Goal: Task Accomplishment & Management: Use online tool/utility

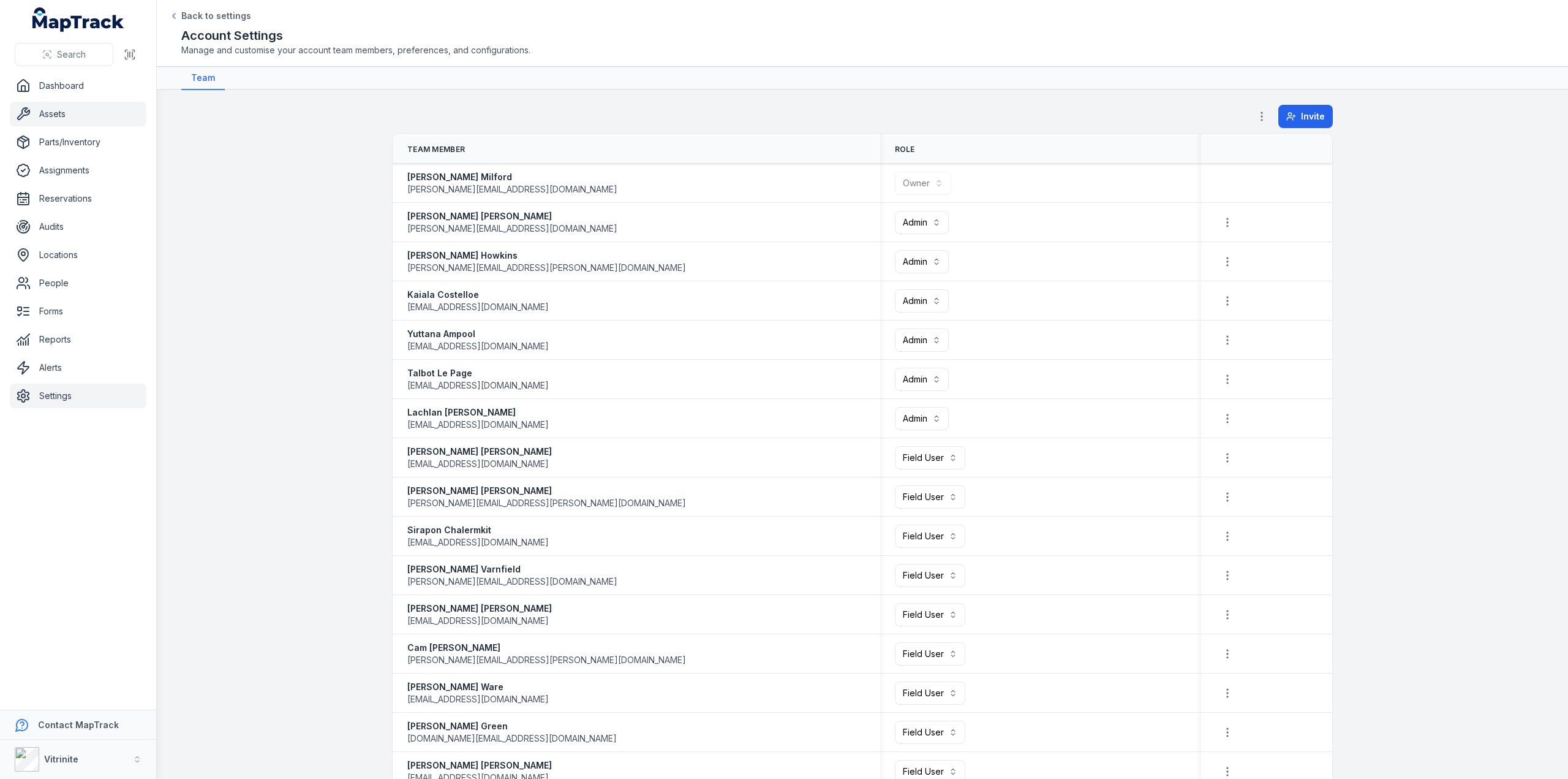
click at [47, 112] on link "Assets" at bounding box center [78, 114] width 136 height 25
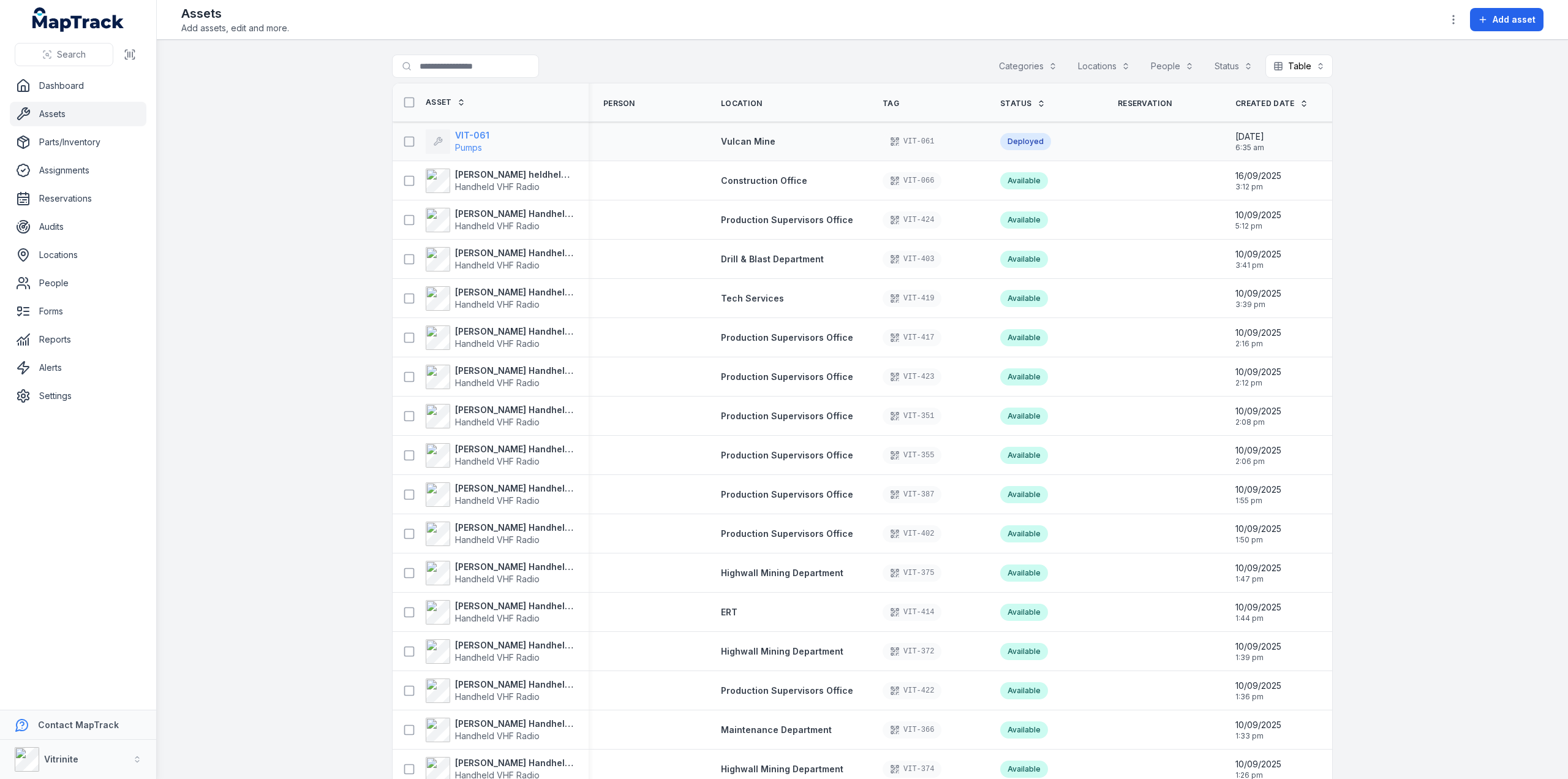
click at [458, 136] on strong "VIT-061" at bounding box center [472, 135] width 34 height 12
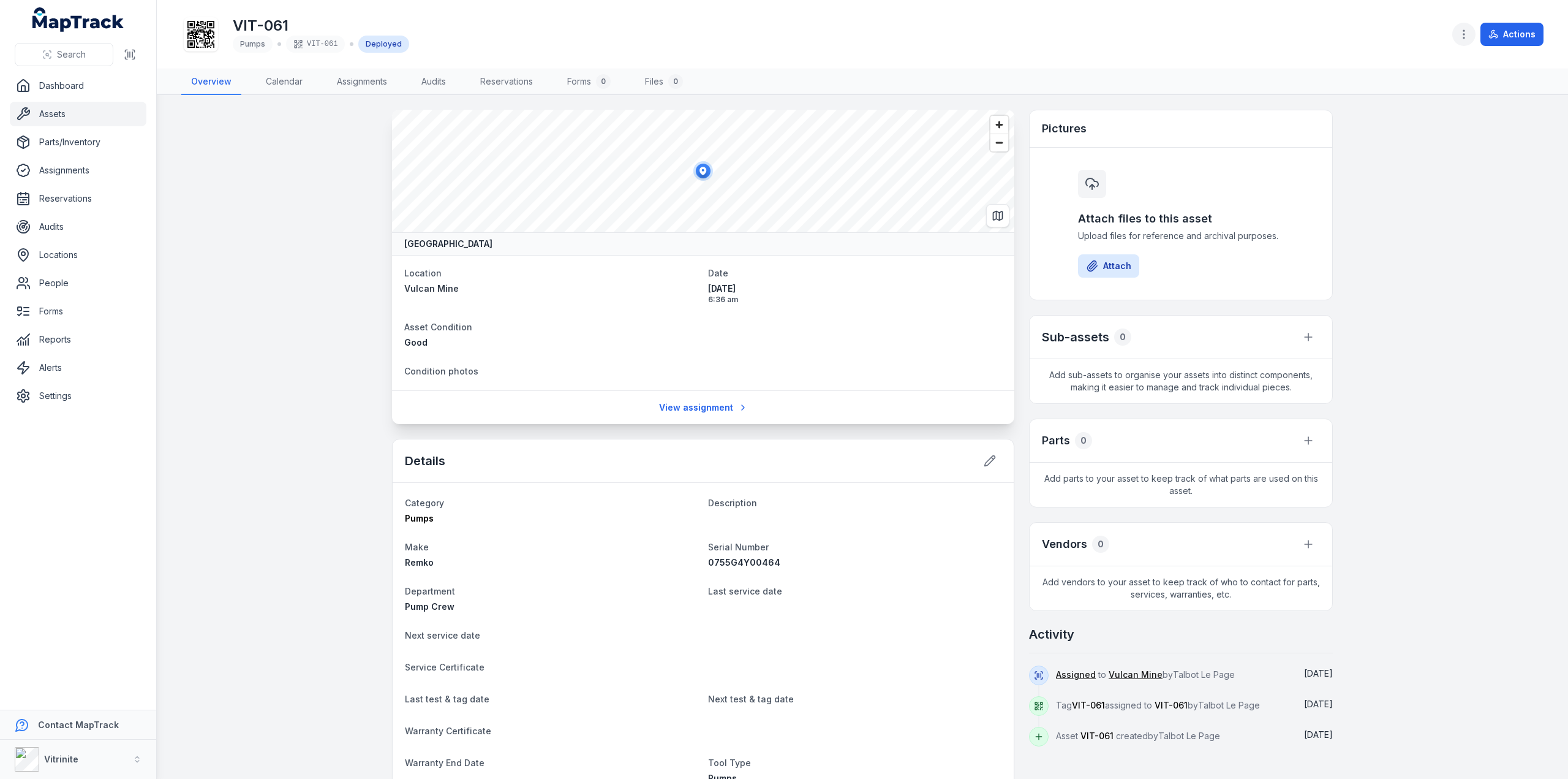
click at [1458, 37] on button "button" at bounding box center [1464, 35] width 24 height 24
click at [1500, 33] on div "Actions" at bounding box center [1498, 35] width 91 height 24
click at [1500, 33] on button "Actions" at bounding box center [1512, 35] width 63 height 24
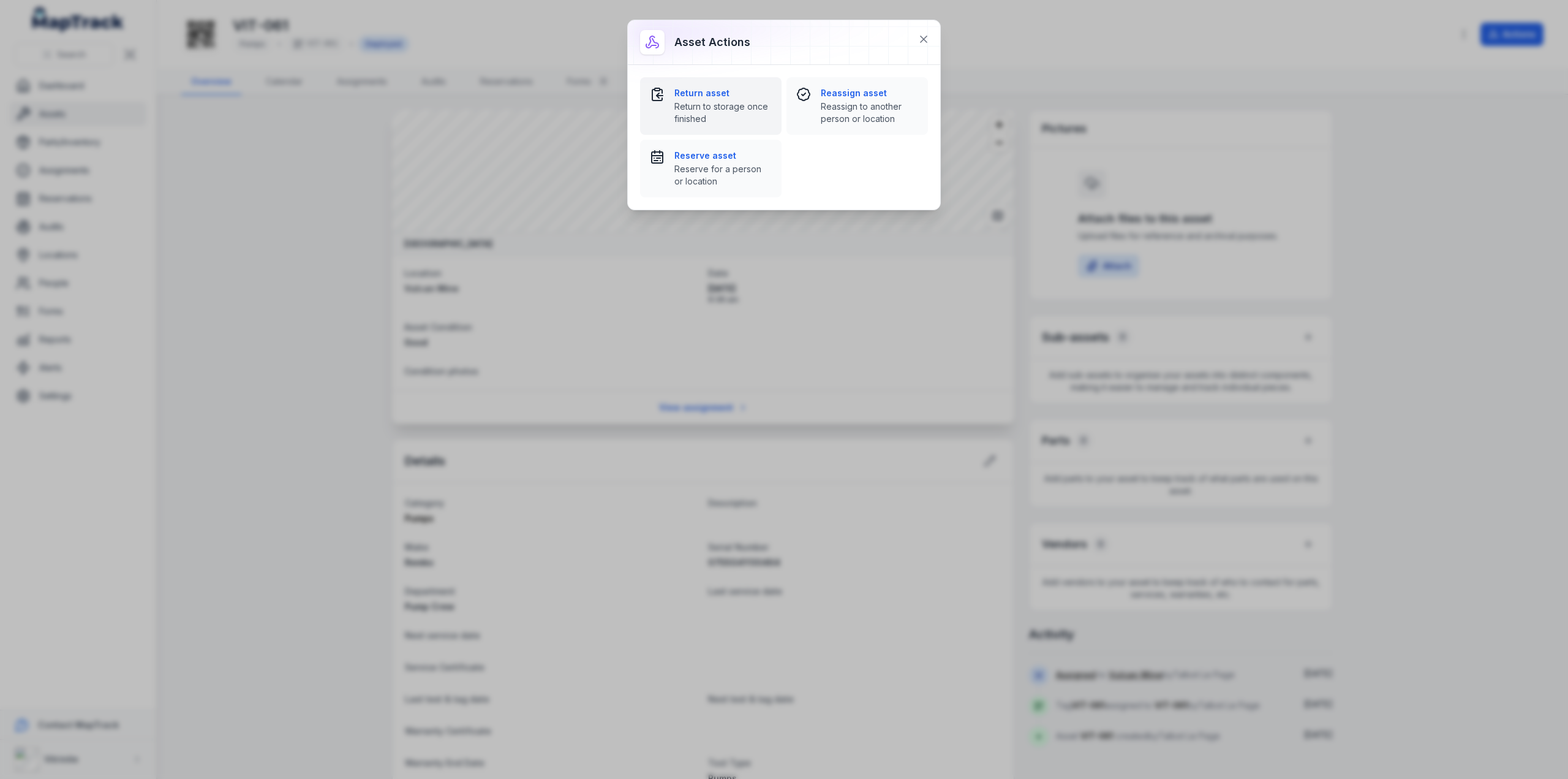
click at [697, 122] on span "Return to storage once finished" at bounding box center [723, 113] width 97 height 25
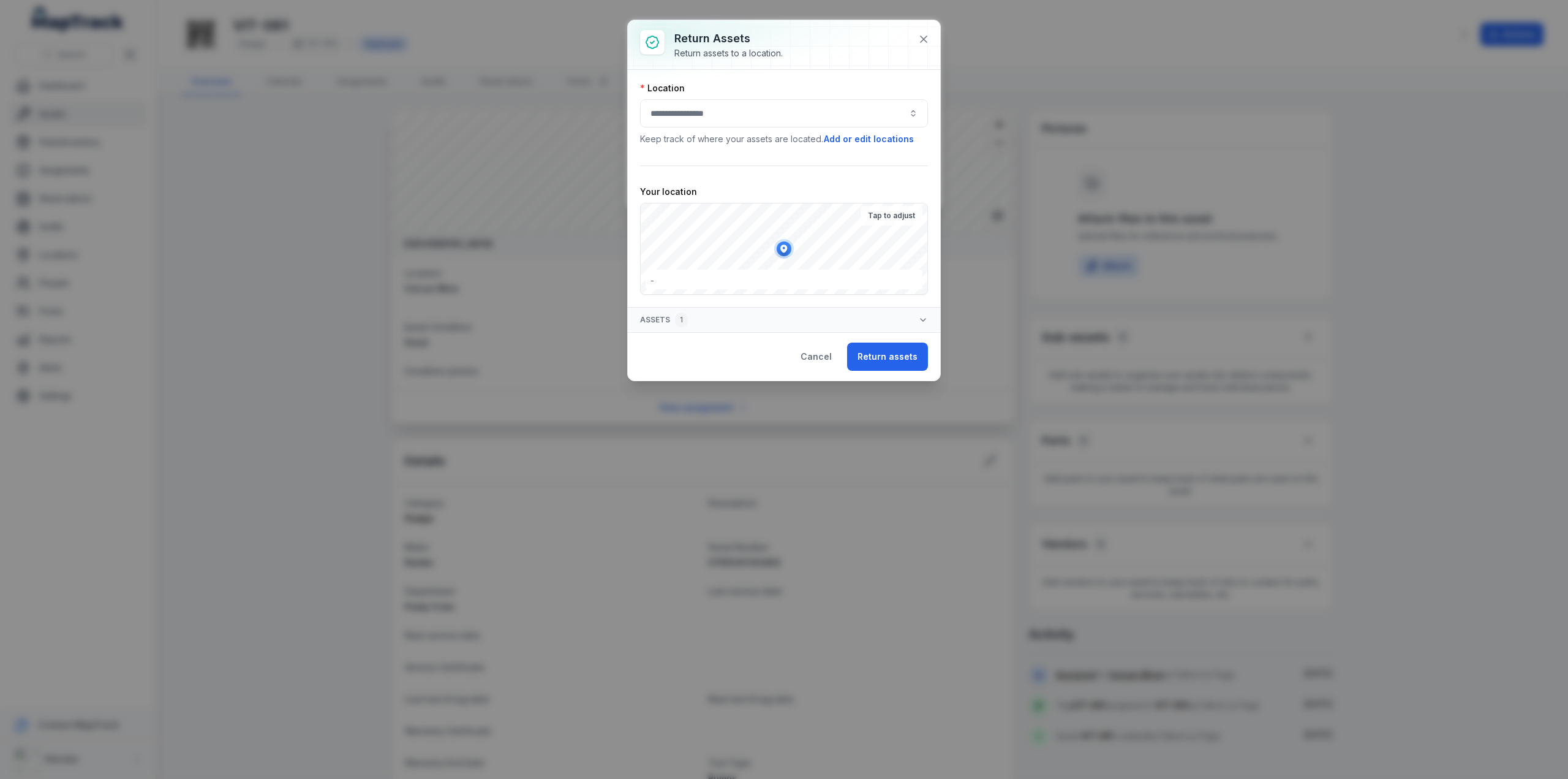
click at [708, 116] on button "button" at bounding box center [784, 113] width 288 height 28
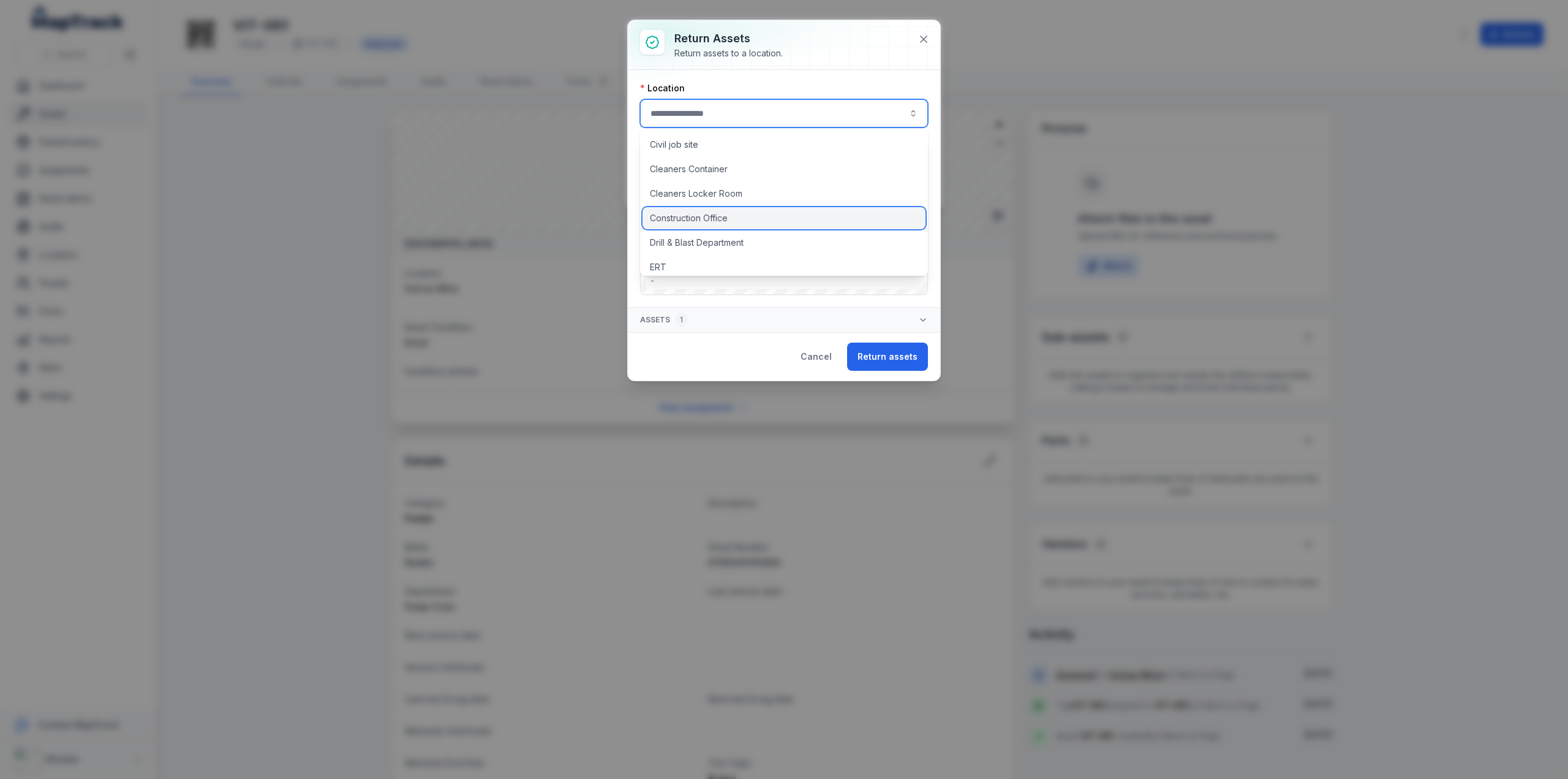
click at [689, 220] on span "Construction Office" at bounding box center [688, 218] width 78 height 12
type input "**********"
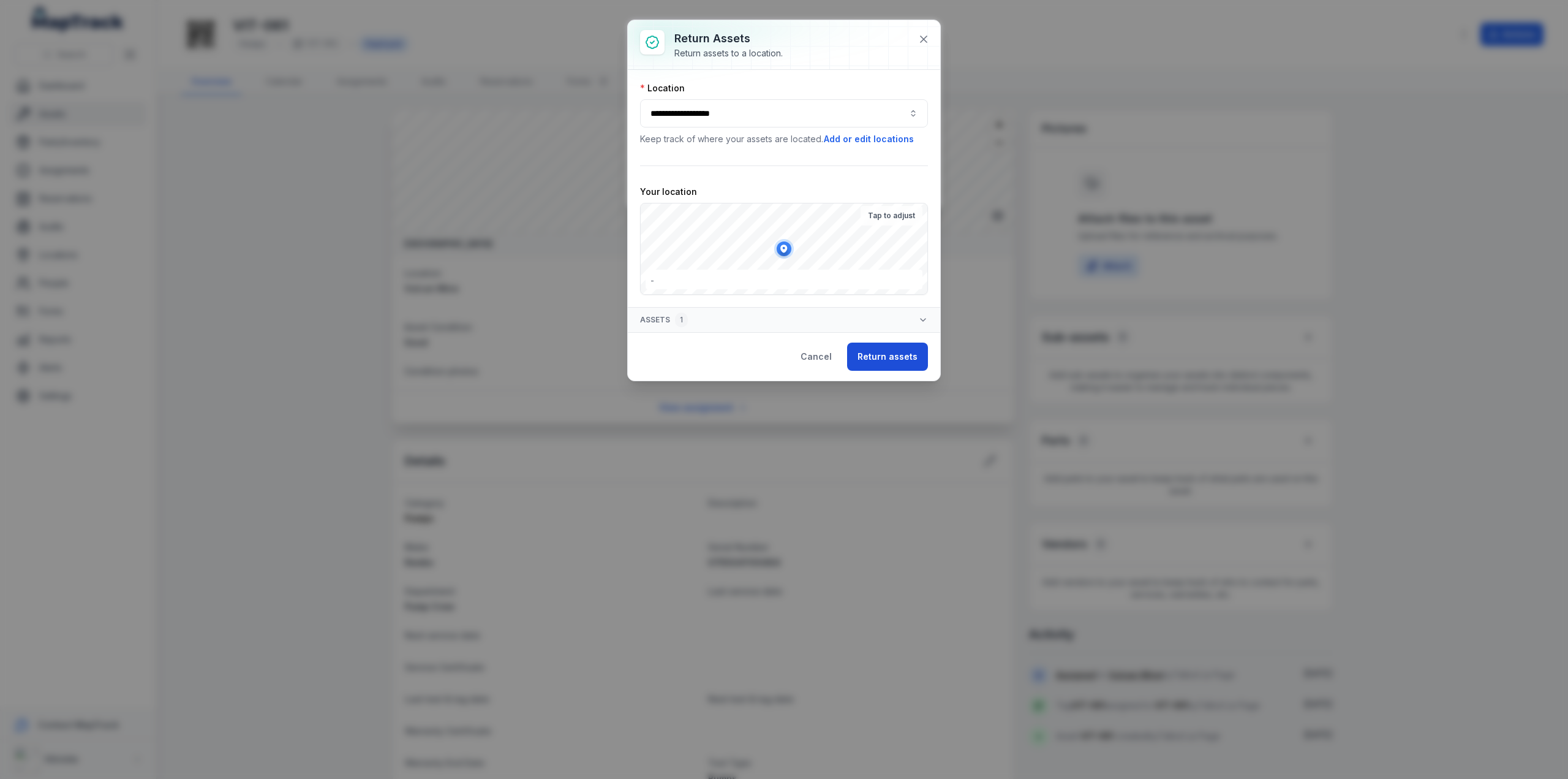
click at [889, 352] on button "Return assets" at bounding box center [887, 356] width 81 height 28
